Goal: Find specific page/section: Find specific page/section

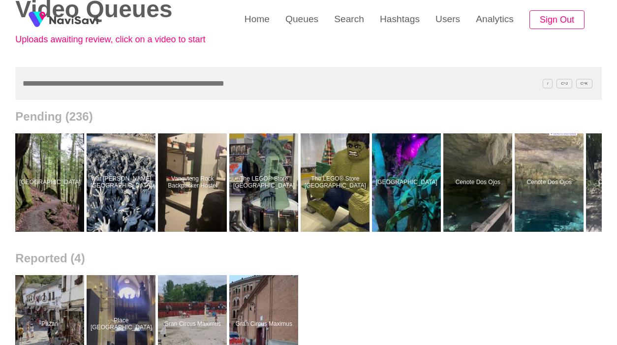
scroll to position [67, 0]
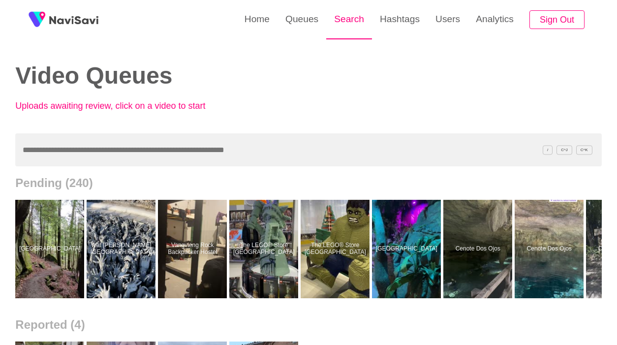
click at [354, 17] on link "Search" at bounding box center [349, 19] width 46 height 38
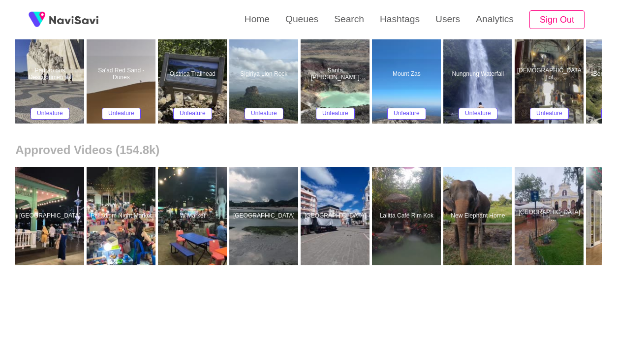
scroll to position [182, 0]
